Goal: Task Accomplishment & Management: Manage account settings

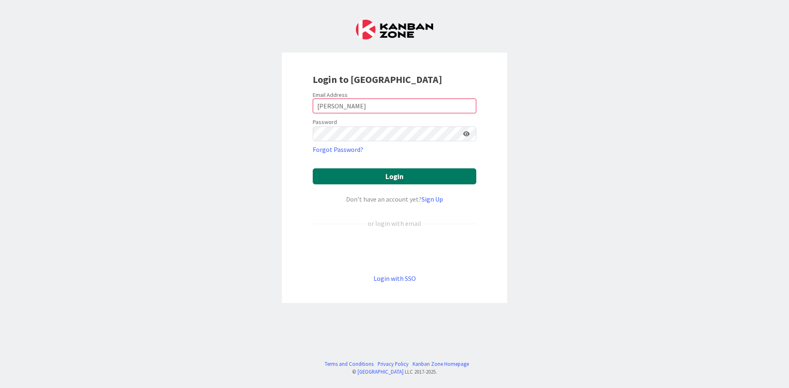
click at [326, 169] on button "Login" at bounding box center [395, 176] width 164 height 16
click at [237, 139] on div "Login to [GEOGRAPHIC_DATA] Email Address [PERSON_NAME] Password Forgot Password…" at bounding box center [394, 194] width 789 height 388
click at [356, 104] on input "[PERSON_NAME]" at bounding box center [395, 106] width 164 height 15
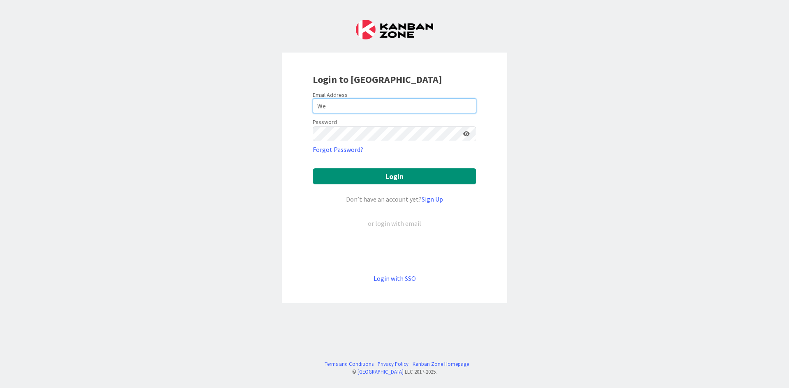
type input "W"
type input "[PERSON_NAME][EMAIL_ADDRESS][PERSON_NAME][DOMAIN_NAME]"
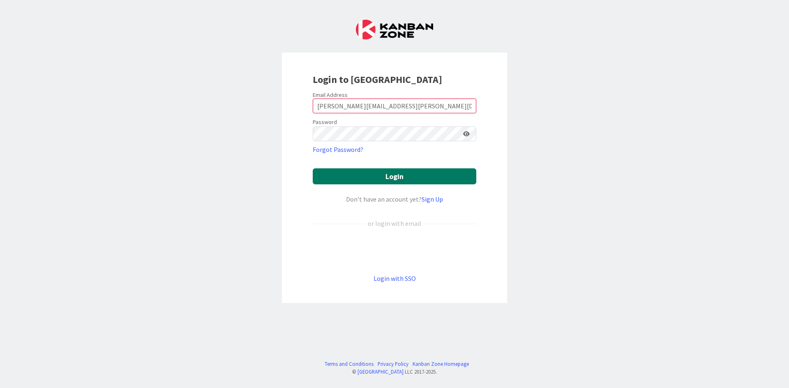
click at [382, 171] on button "Login" at bounding box center [395, 176] width 164 height 16
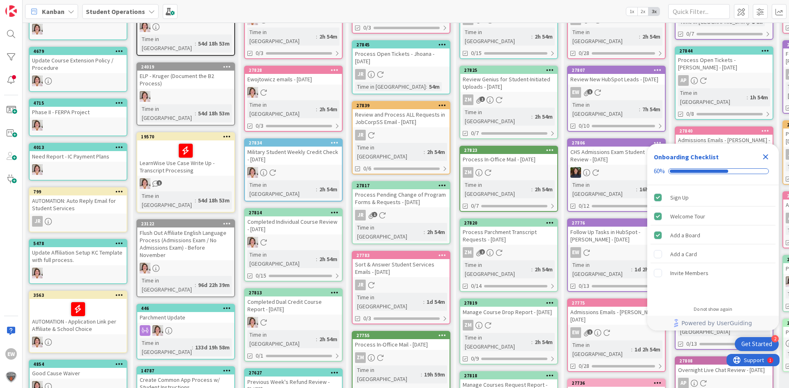
click at [768, 154] on icon "Close Checklist" at bounding box center [765, 157] width 10 height 10
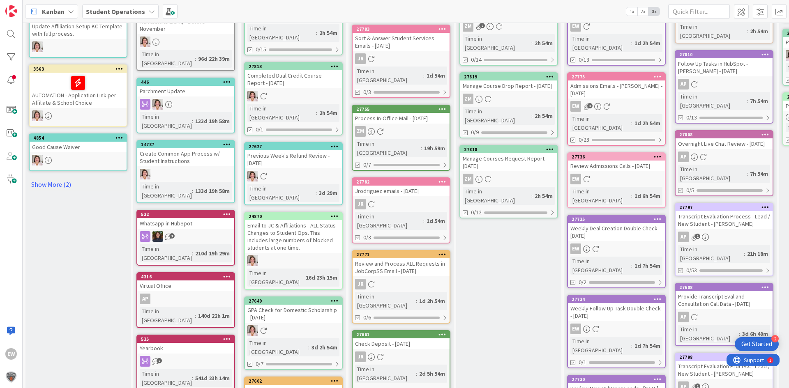
scroll to position [392, 0]
